Goal: Navigation & Orientation: Find specific page/section

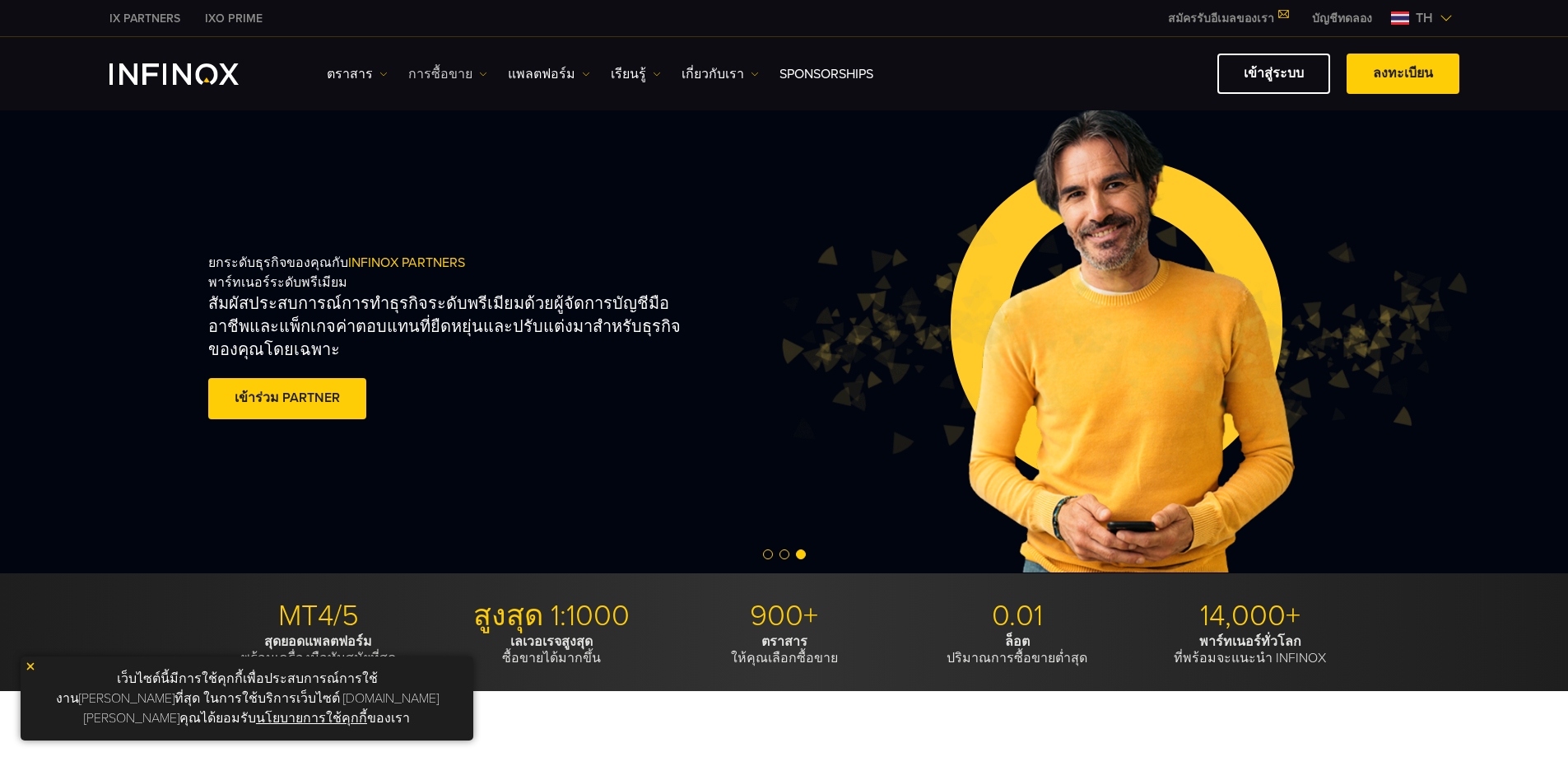
click at [441, 77] on link "การซื้อขาย" at bounding box center [448, 74] width 79 height 20
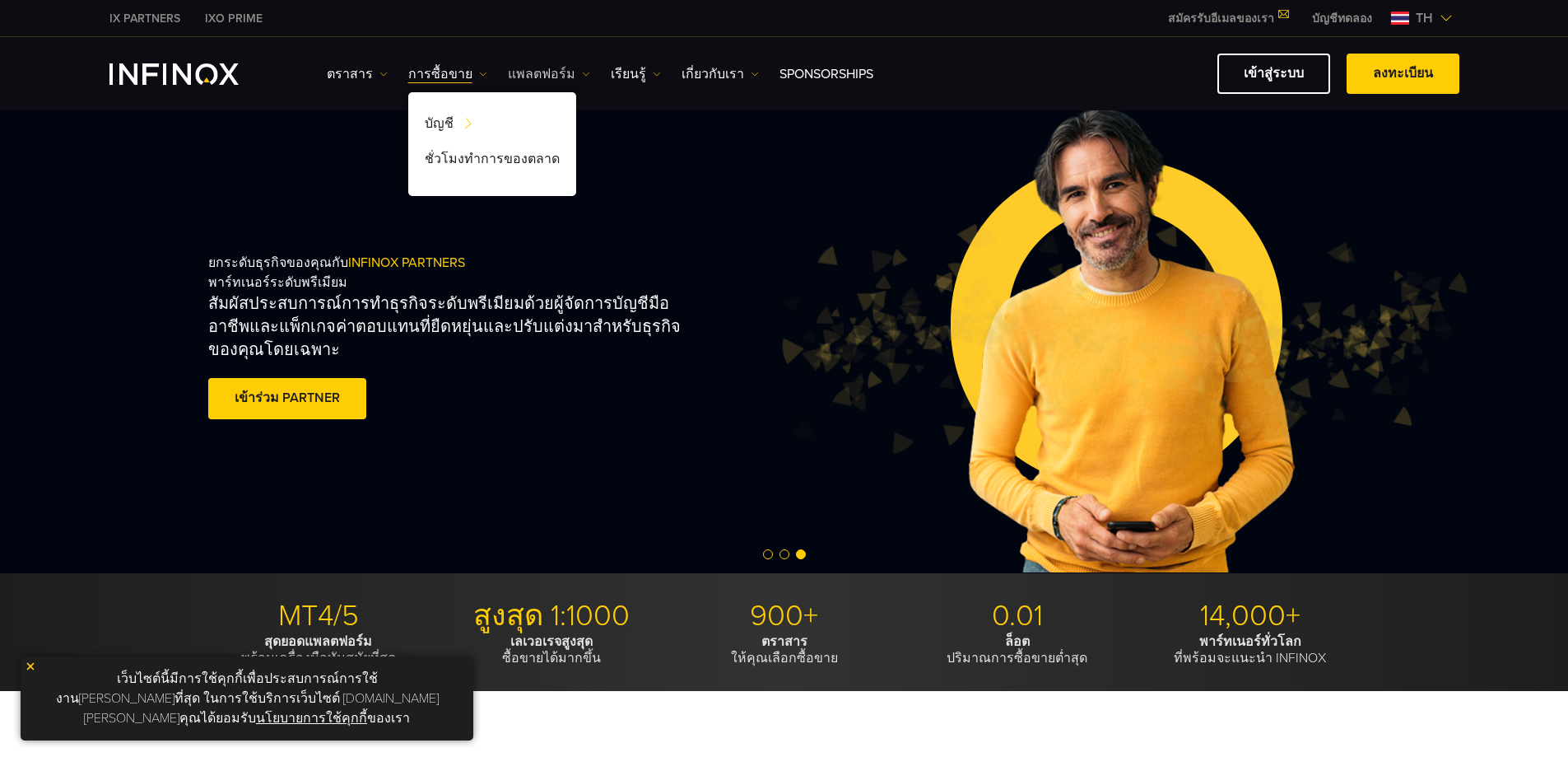
click at [521, 72] on link "แพลตฟอร์ม" at bounding box center [549, 74] width 82 height 20
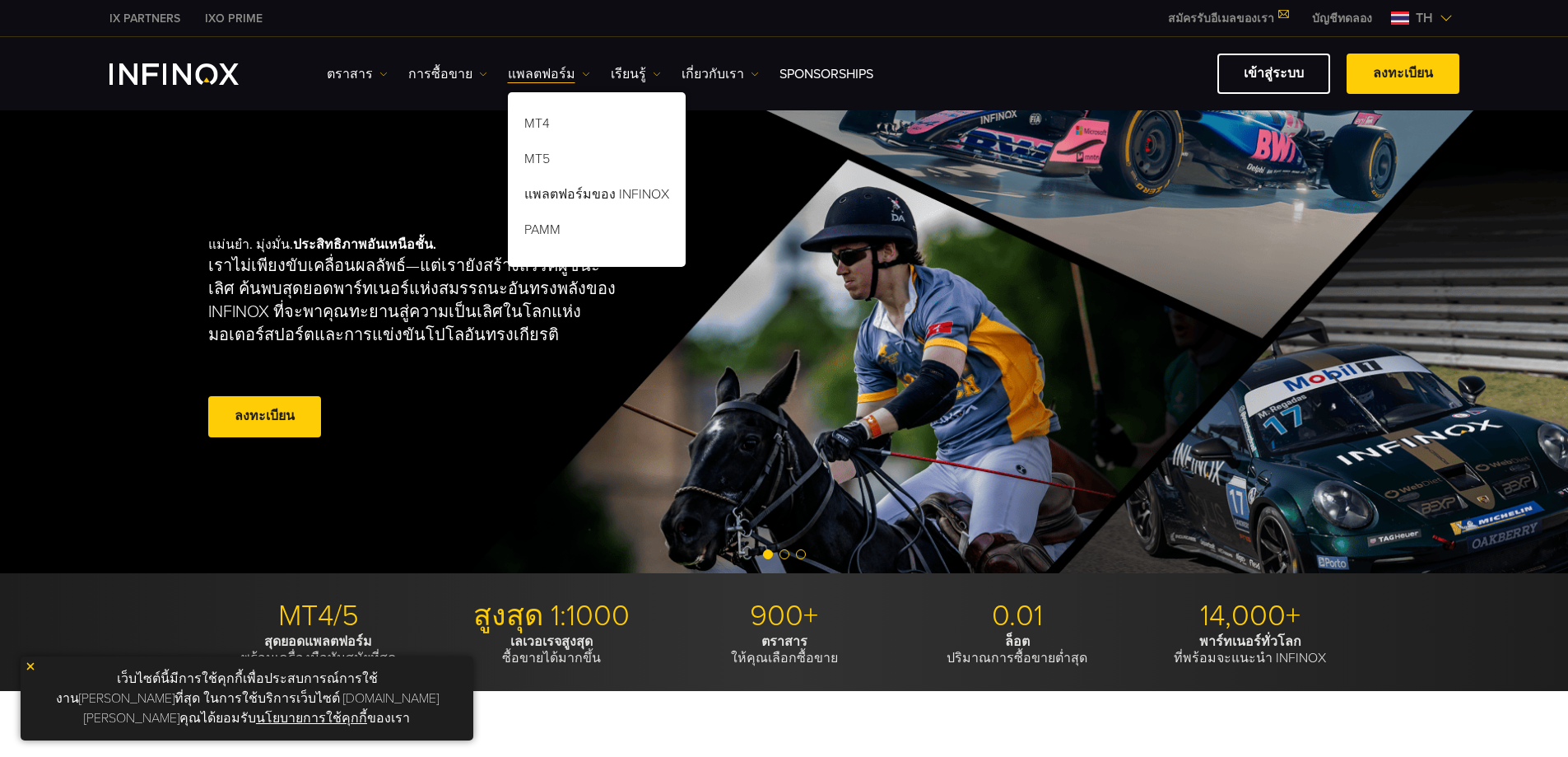
click at [787, 553] on span "Go to slide 2" at bounding box center [784, 554] width 10 height 10
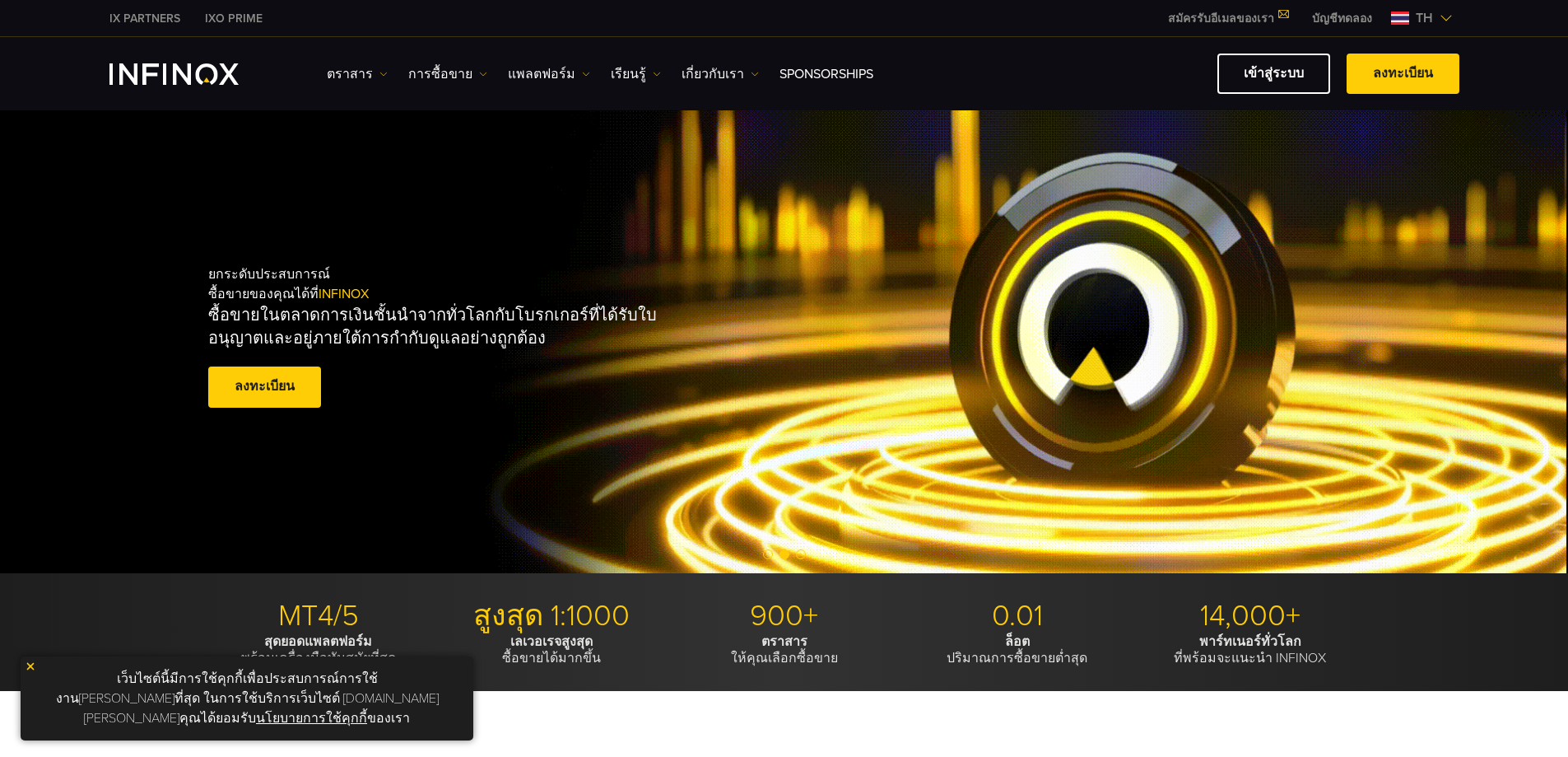
click at [803, 554] on span "Go to slide 3" at bounding box center [801, 554] width 10 height 10
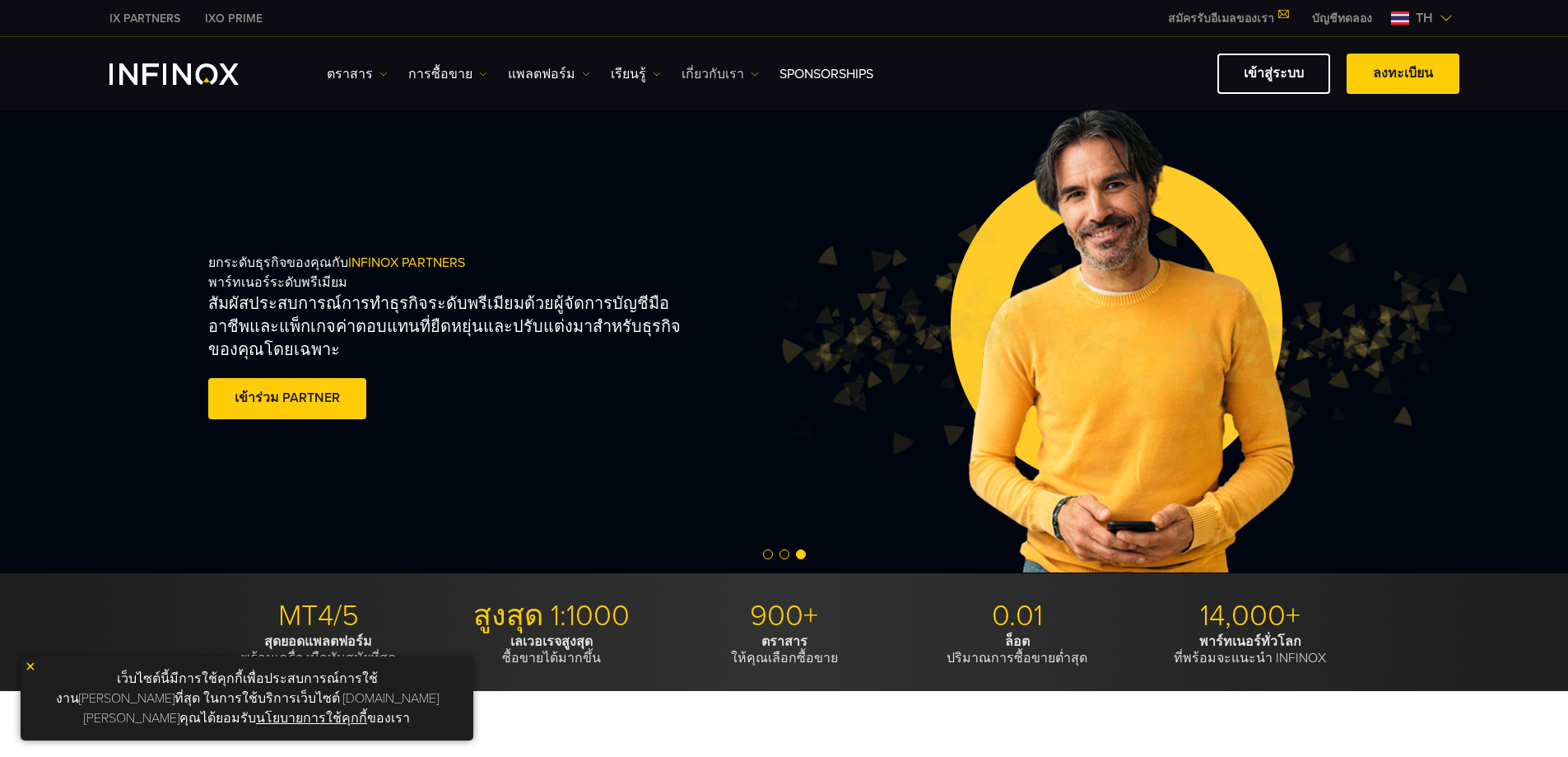
click at [723, 75] on link "เกี่ยวกับเรา" at bounding box center [720, 74] width 77 height 20
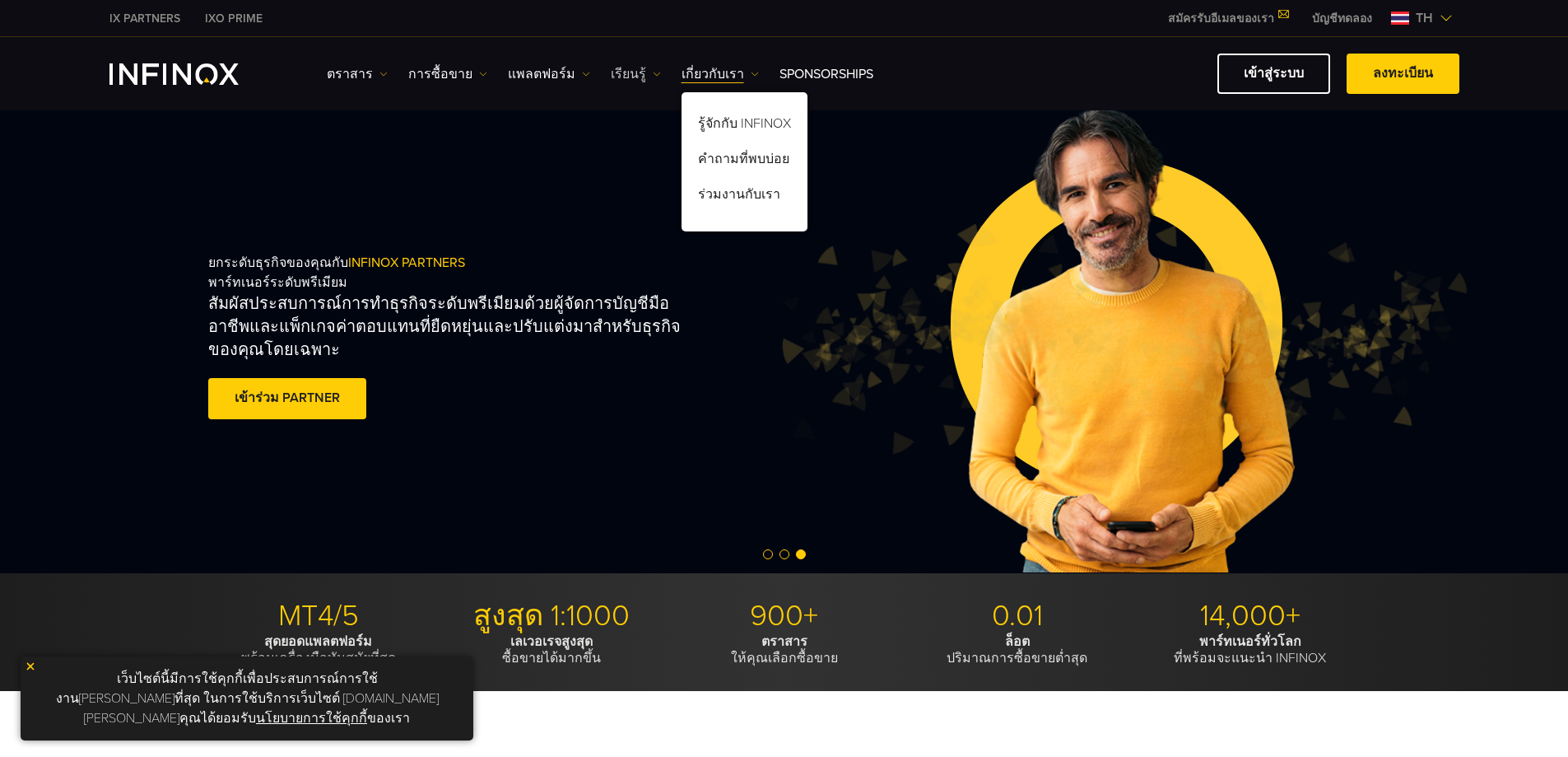
click at [630, 72] on link "เรียนรู้" at bounding box center [635, 74] width 50 height 20
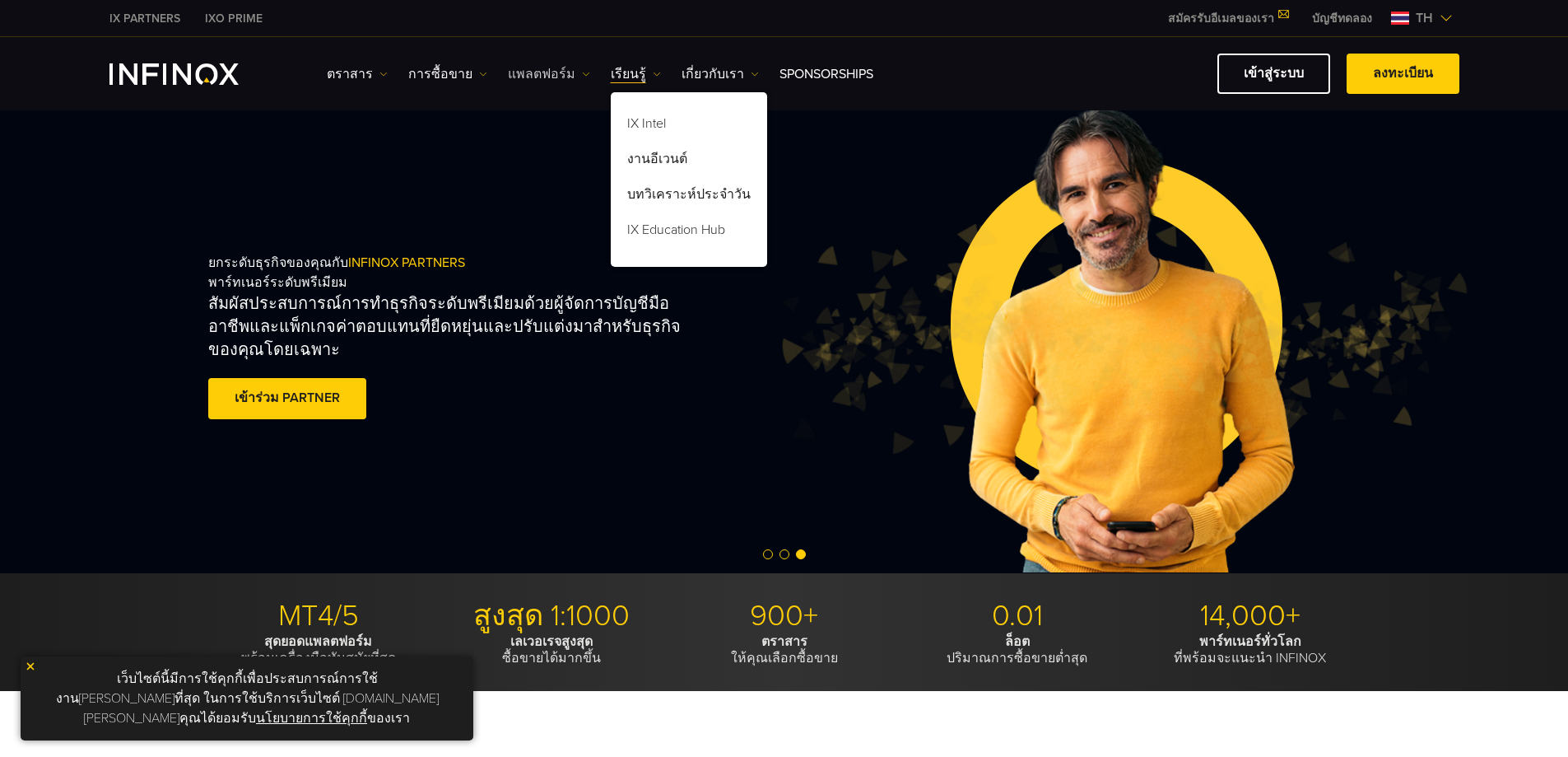
click at [582, 77] on img at bounding box center [586, 74] width 8 height 8
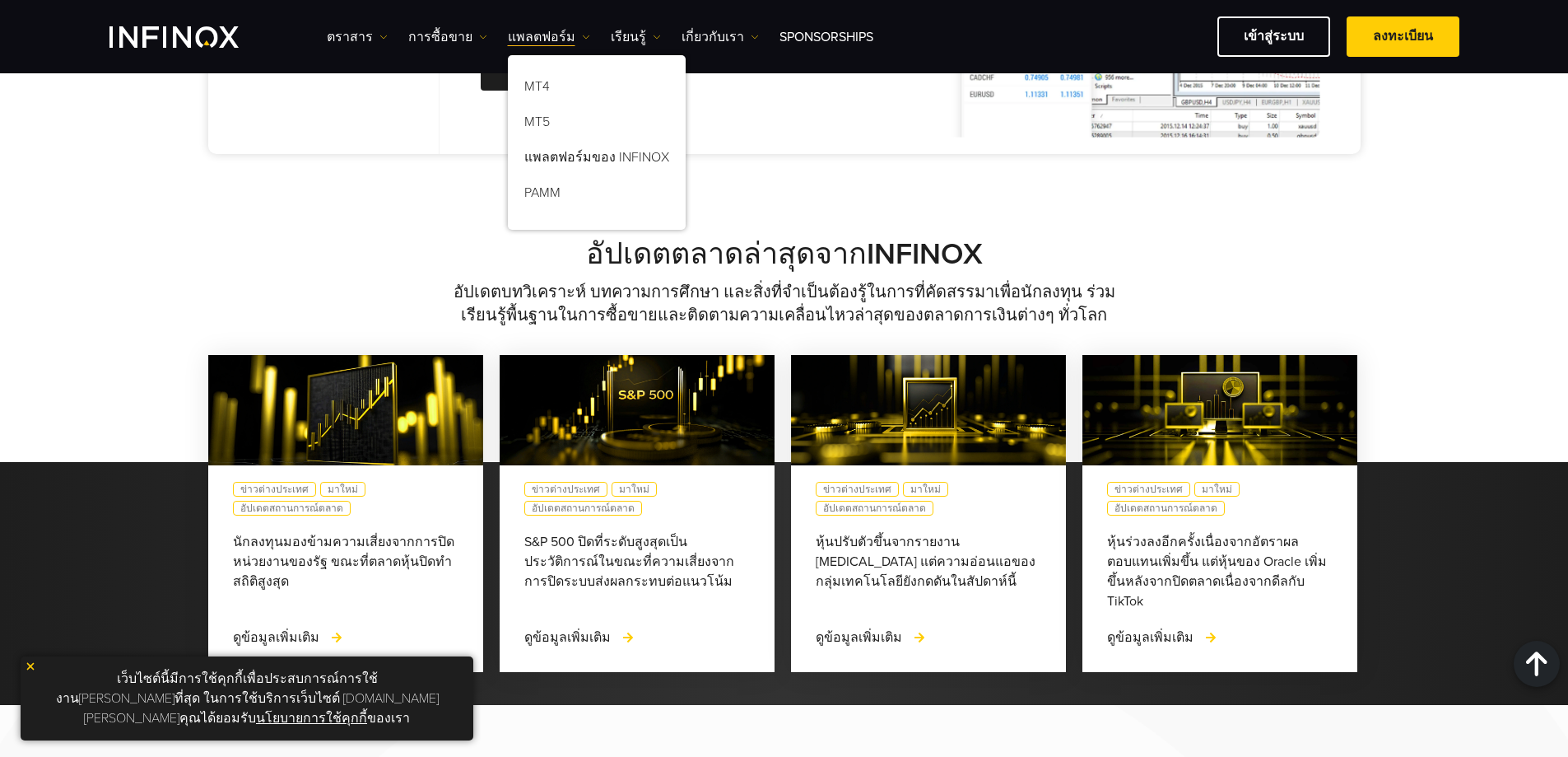
scroll to position [1235, 0]
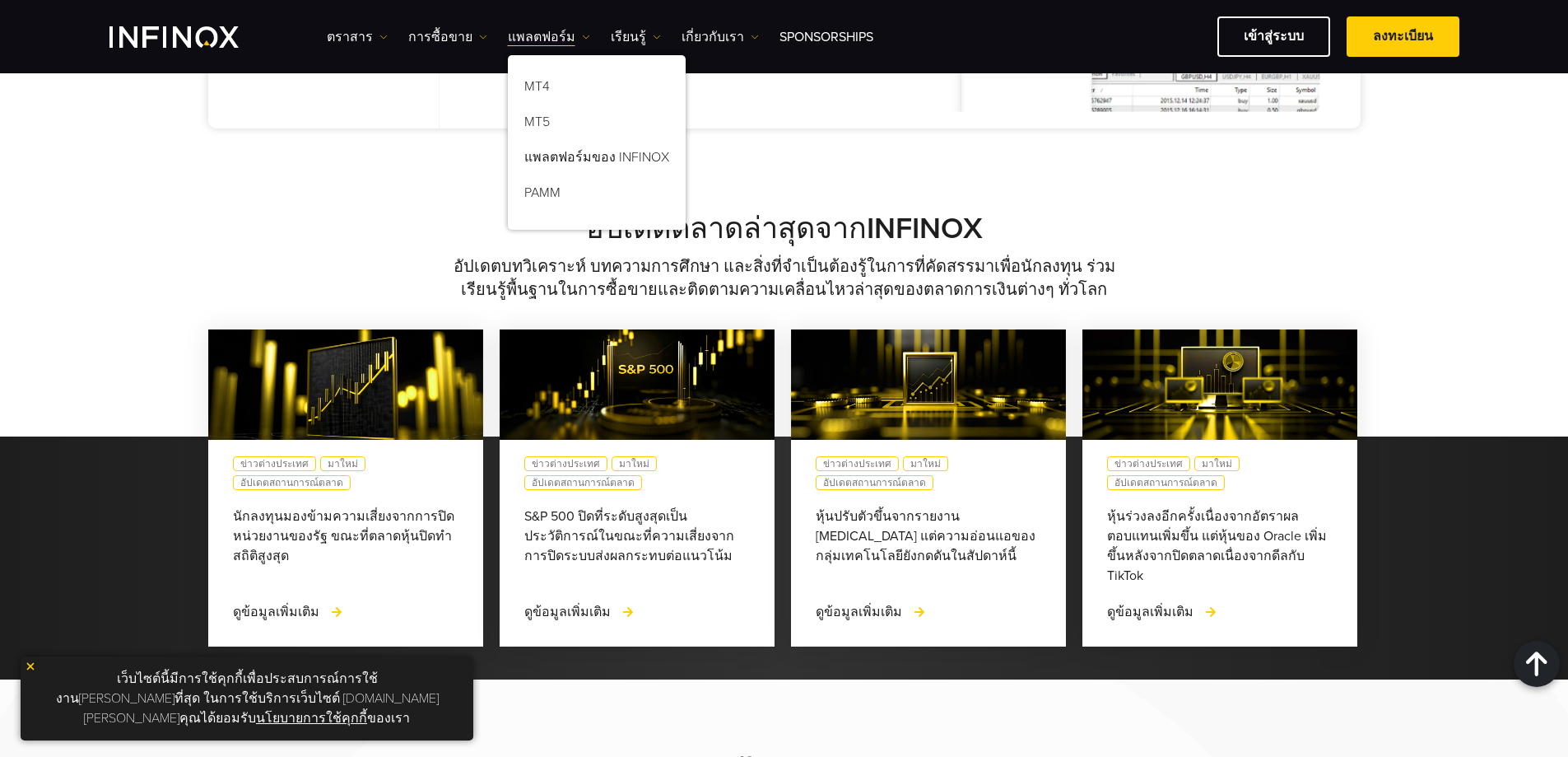
click at [1473, 251] on div "อัปเดตตลาดล่าสุดจาก INFINOX อัปเดตบทวิเคราะห์ บทความการศึกษา และสิ่งที่จำเป็นต้…" at bounding box center [784, 257] width 1568 height 91
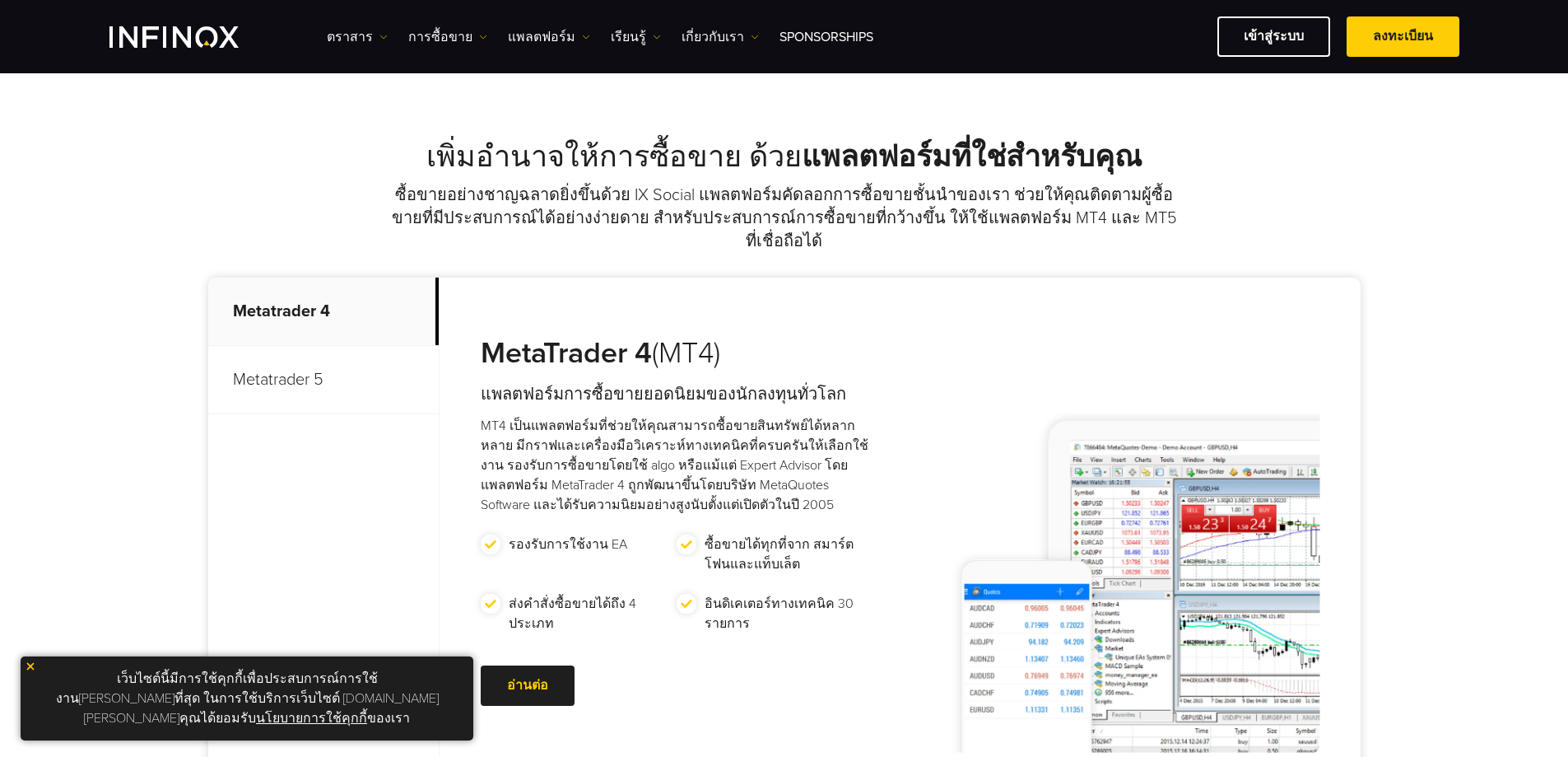
scroll to position [573, 0]
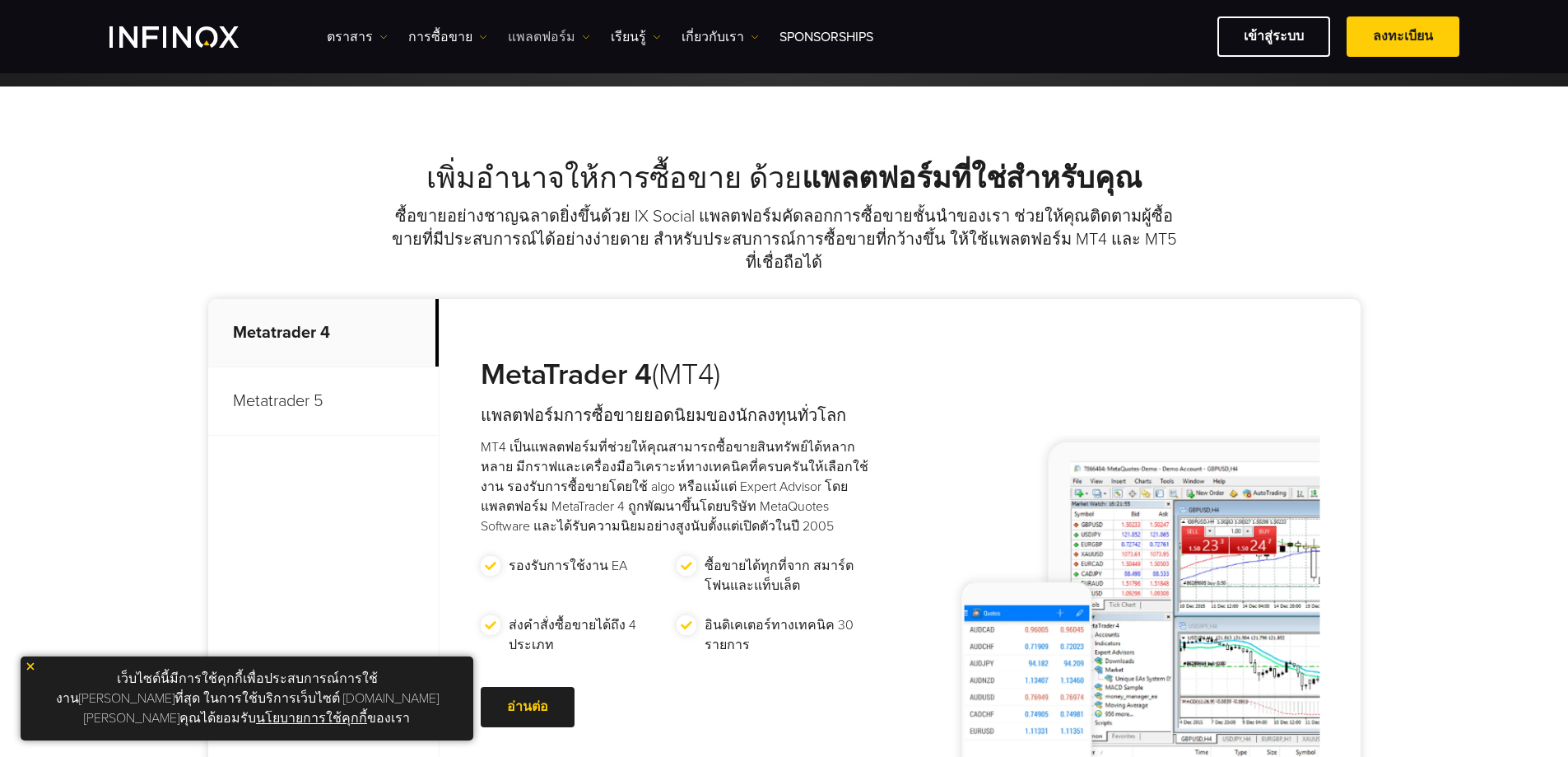
click at [542, 40] on link "แพลตฟอร์ม" at bounding box center [549, 38] width 82 height 20
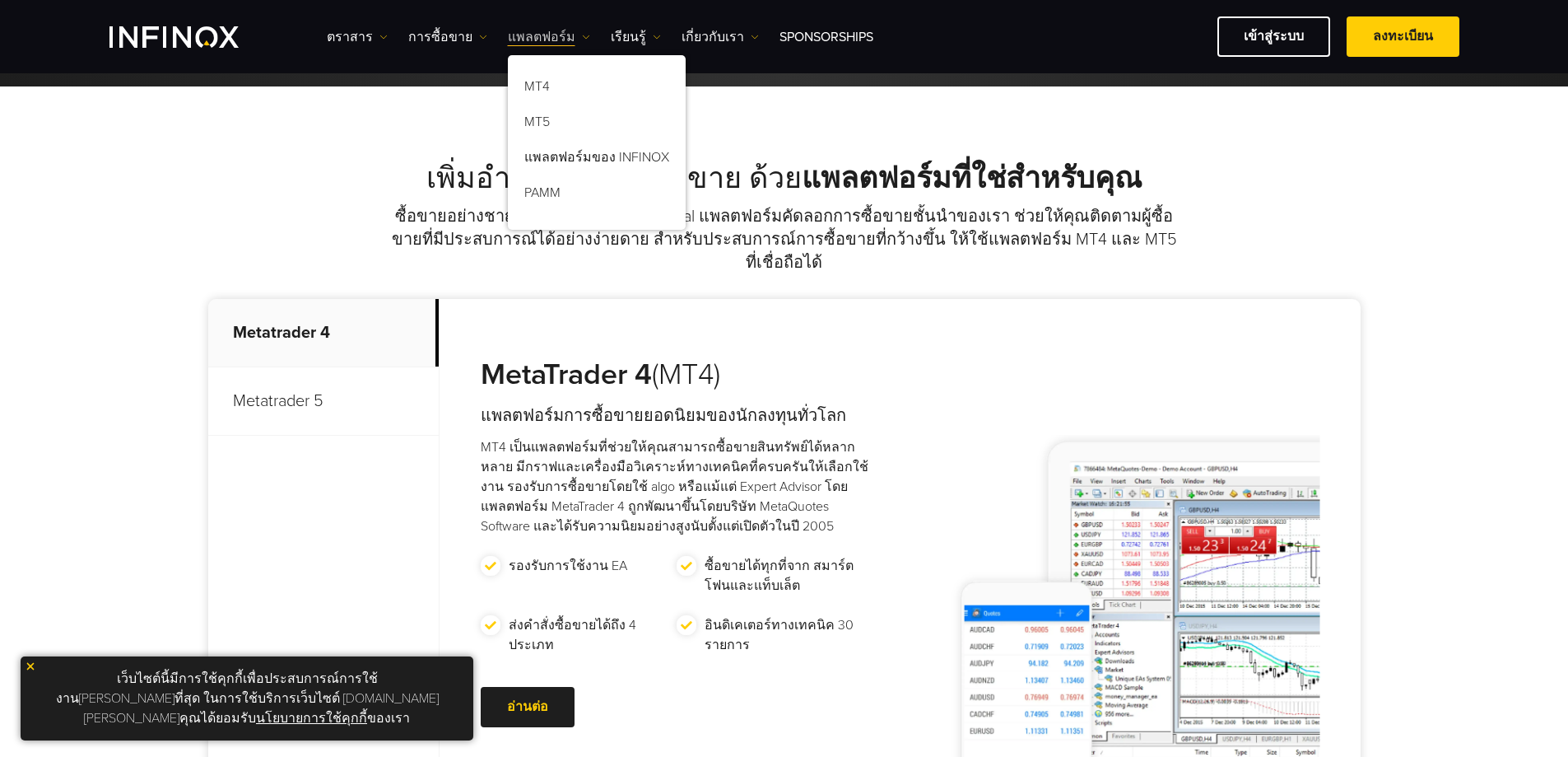
scroll to position [0, 0]
click at [574, 163] on link "แพลตฟอร์มของ INFINOX" at bounding box center [597, 160] width 178 height 36
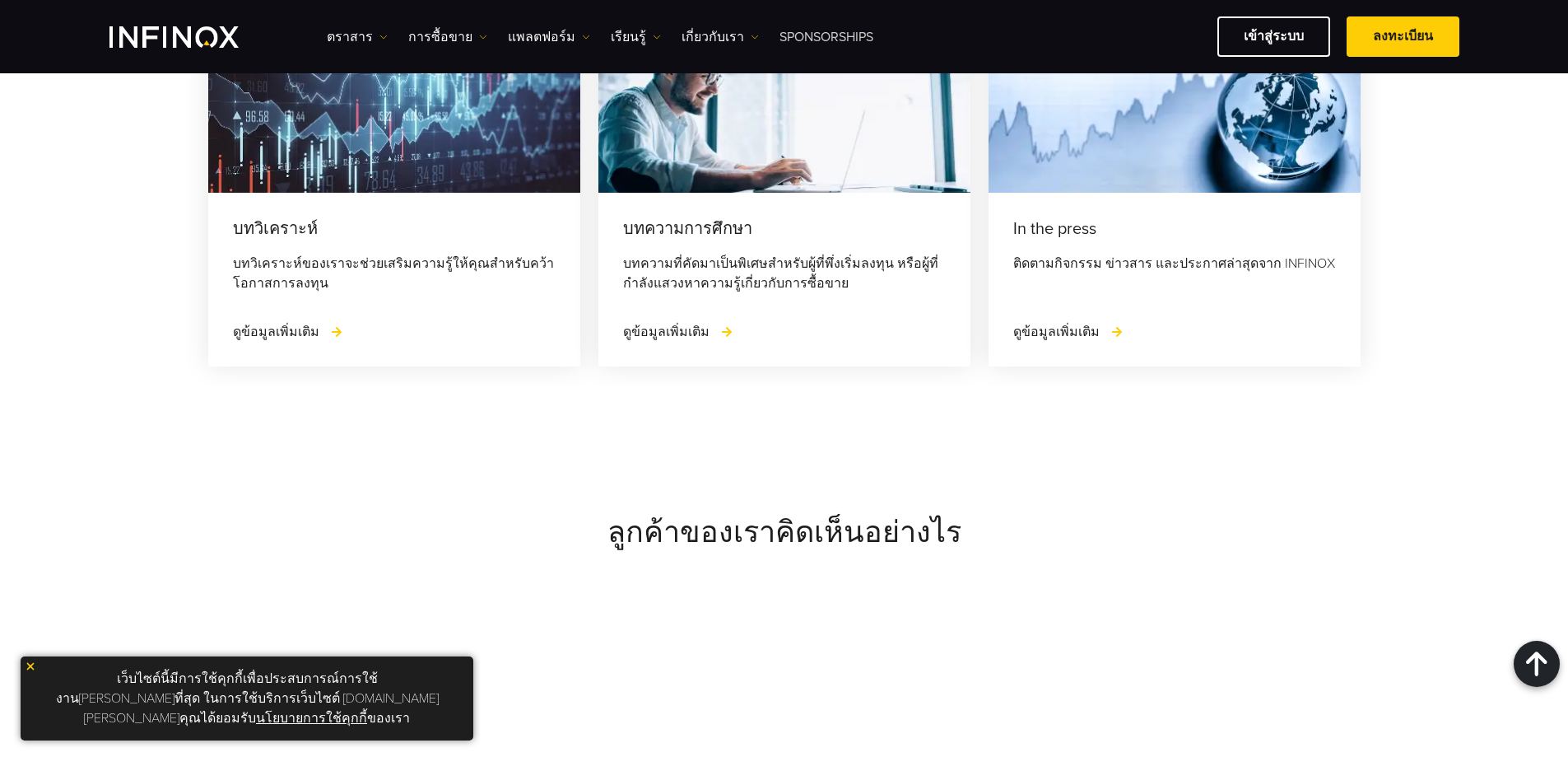
scroll to position [4758, 0]
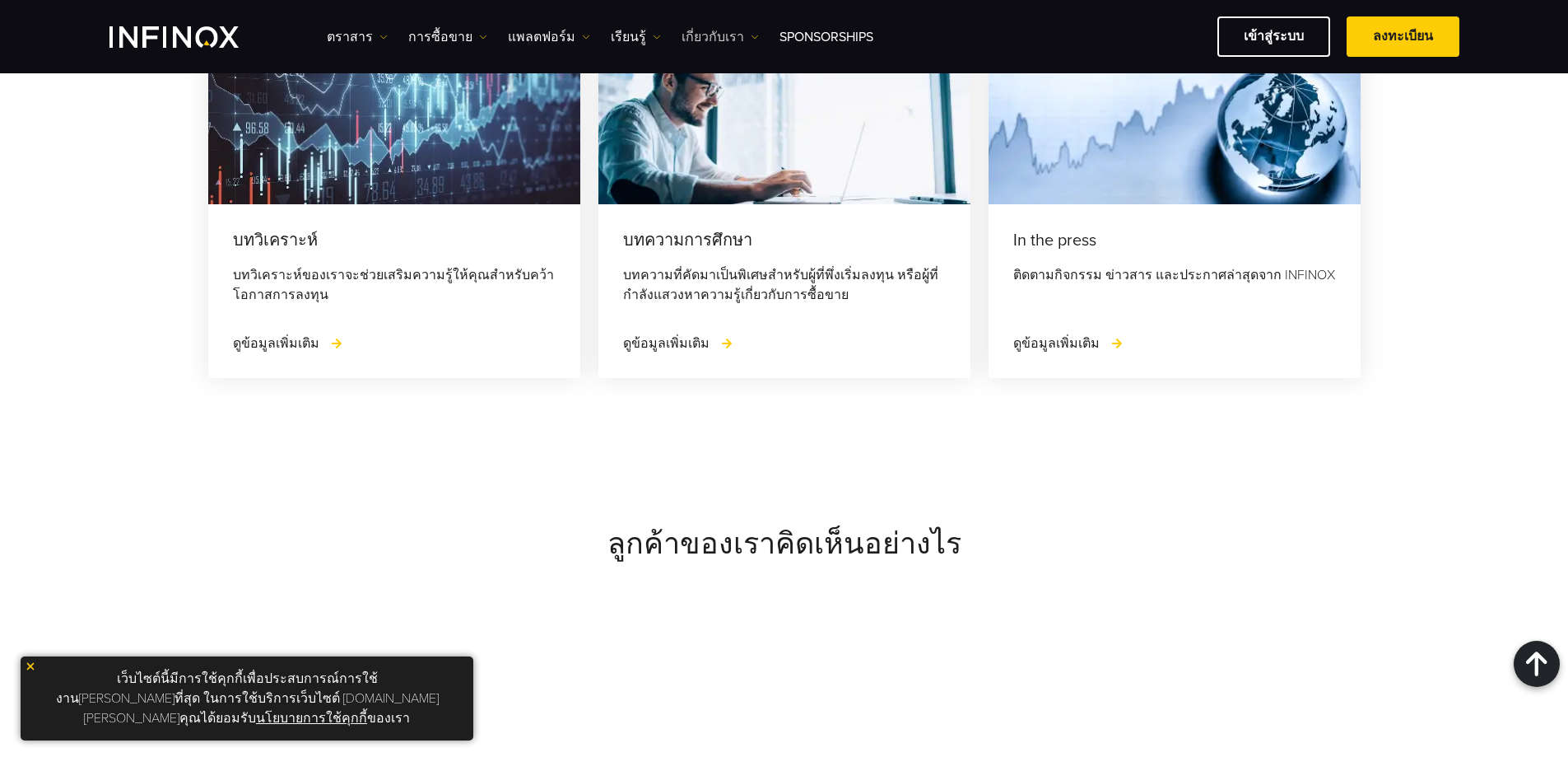
click at [715, 35] on link "เกี่ยวกับเรา" at bounding box center [720, 38] width 77 height 20
